Goal: Task Accomplishment & Management: Use online tool/utility

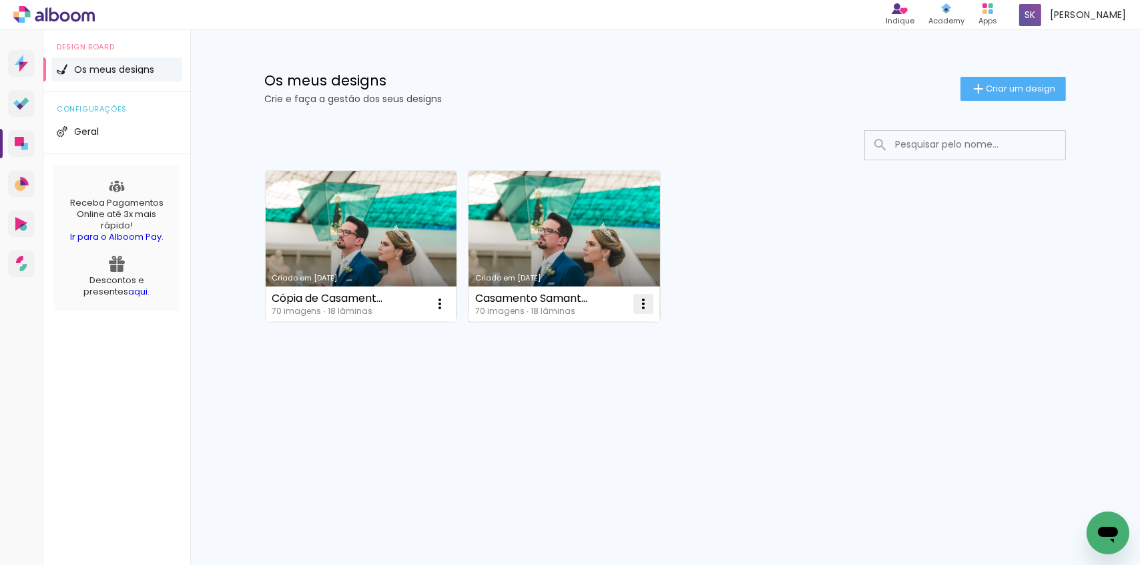
click at [642, 308] on iron-icon at bounding box center [644, 304] width 16 height 16
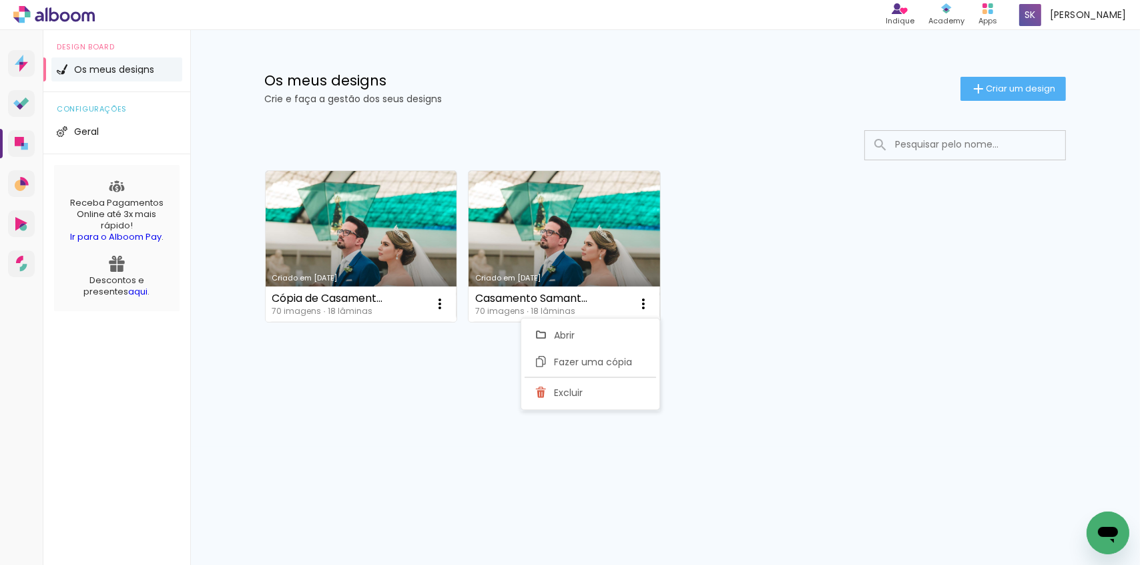
click at [748, 254] on div "Criado em [DATE] Cópia de Casamento Samanta e [PERSON_NAME] 70 imagens ∙ 18 lâm…" at bounding box center [665, 245] width 813 height 163
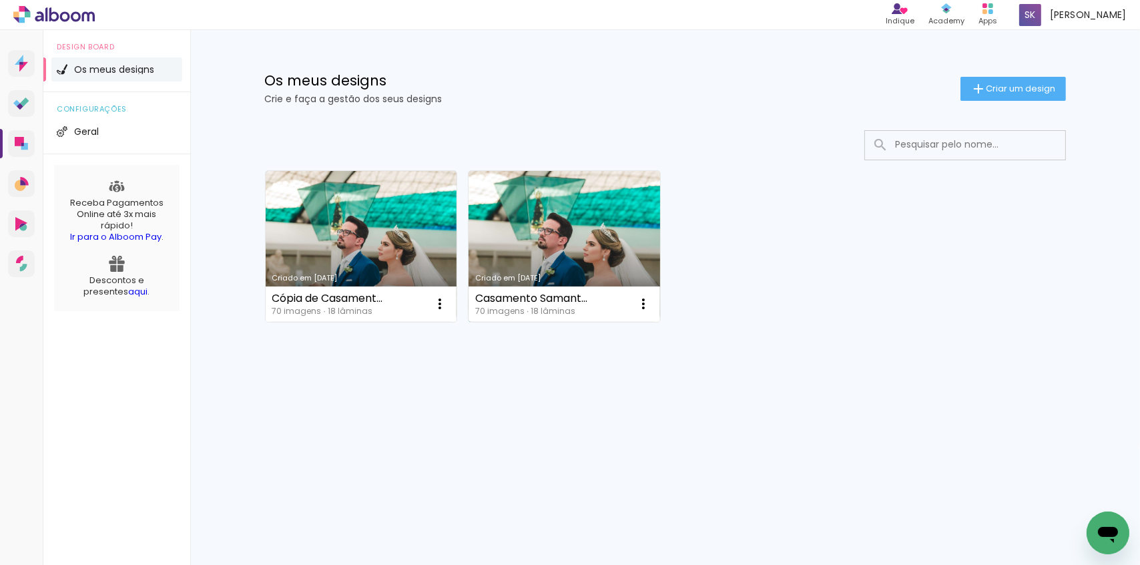
click at [569, 232] on link "Criado em [DATE]" at bounding box center [565, 246] width 192 height 151
